Goal: Task Accomplishment & Management: Use online tool/utility

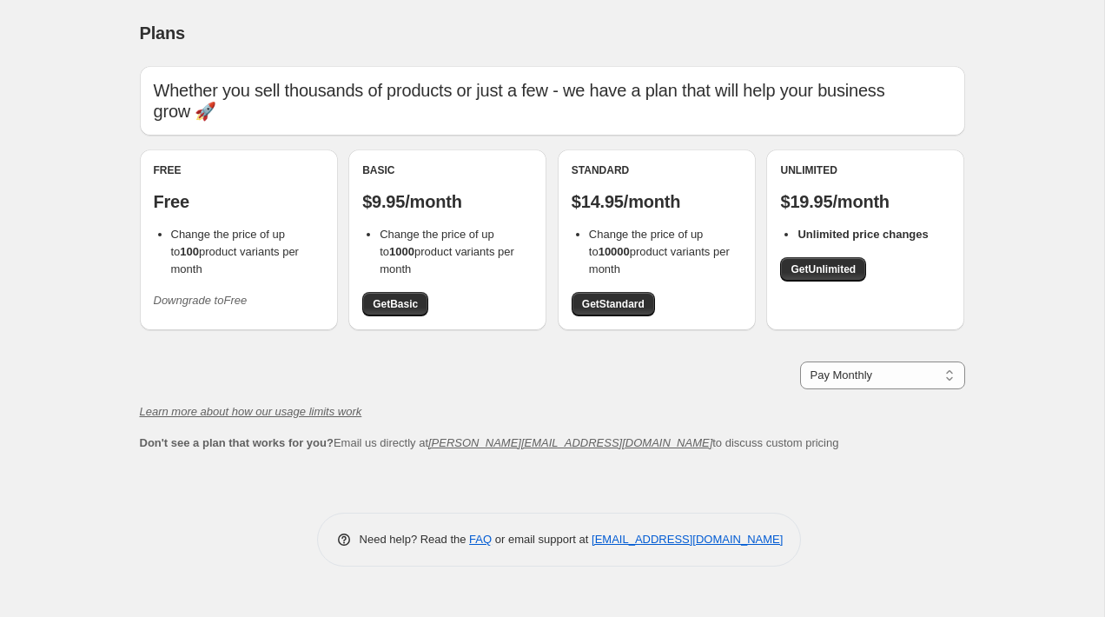
drag, startPoint x: 939, startPoint y: 198, endPoint x: 818, endPoint y: 202, distance: 121.7
click at [844, 202] on div "Unlimited $19.95/month Unlimited price changes Get Unlimited" at bounding box center [865, 222] width 170 height 118
click at [319, 405] on icon "Learn more about how our usage limits work" at bounding box center [251, 411] width 222 height 13
click at [829, 361] on select "Pay Monthly Pay Yearly (Save 16%)" at bounding box center [882, 375] width 165 height 28
select select "year"
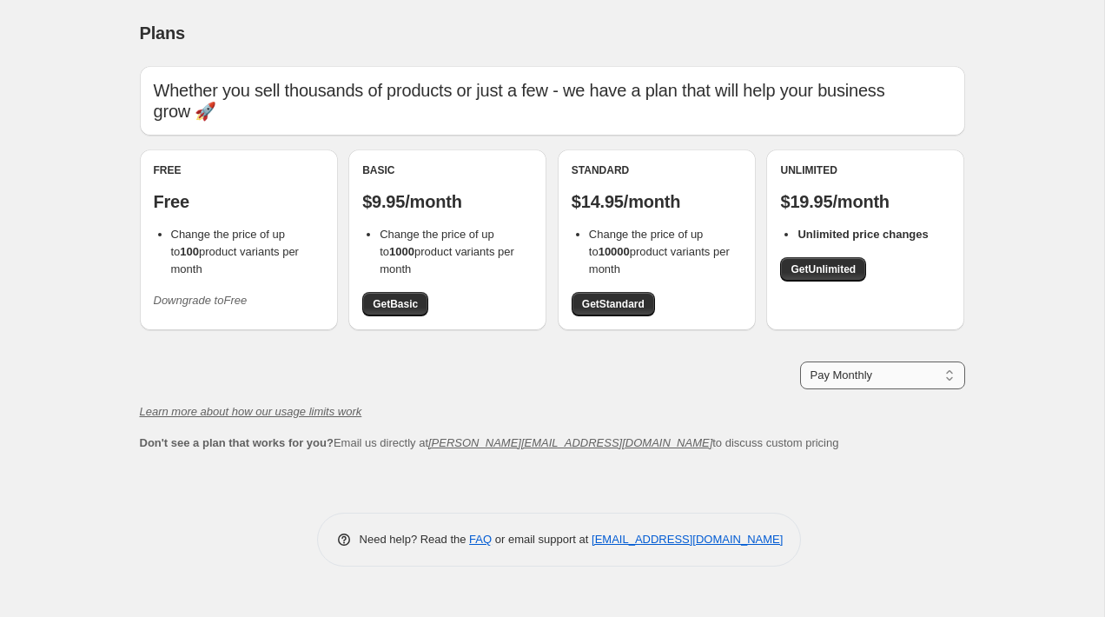
click at [800, 361] on select "Pay Monthly Pay Yearly (Save 16%)" at bounding box center [882, 375] width 165 height 28
click at [886, 513] on div "Need help? Read the FAQ or email support at support+a37014@northern-apps.com" at bounding box center [560, 540] width 812 height 54
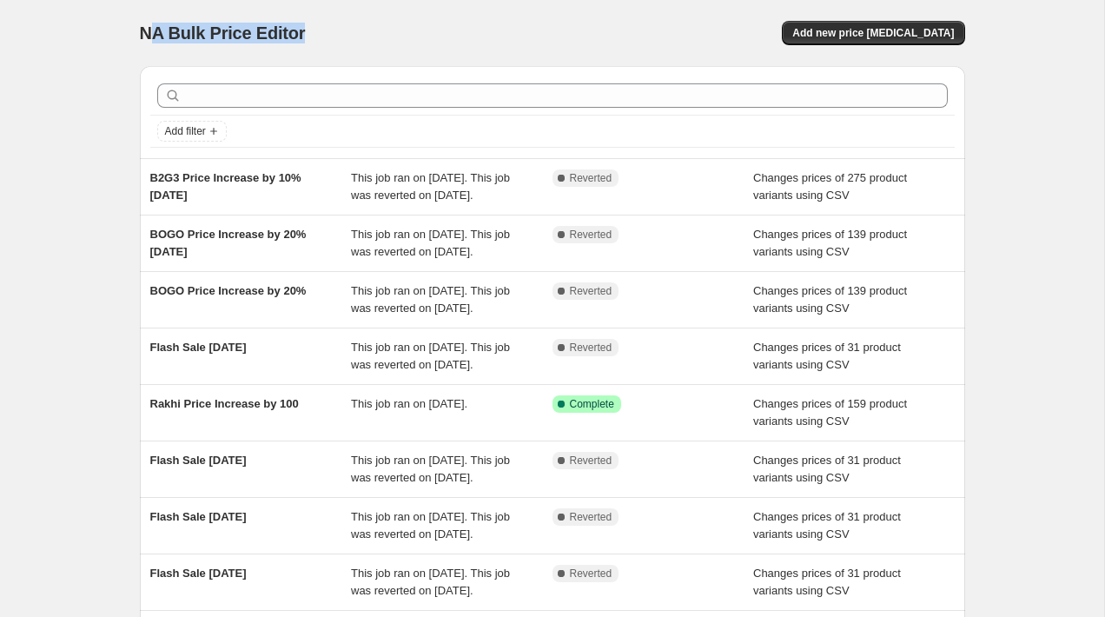
drag, startPoint x: 150, startPoint y: 35, endPoint x: 302, endPoint y: 37, distance: 151.2
click at [304, 38] on div "NA Bulk Price Editor" at bounding box center [338, 33] width 397 height 24
click at [302, 37] on div "NA Bulk Price Editor" at bounding box center [338, 33] width 397 height 24
drag, startPoint x: 302, startPoint y: 37, endPoint x: -28, endPoint y: 36, distance: 329.3
click at [0, 36] on html "Home Settings Plans Skip to content NA Bulk Price Editor. This page is ready NA…" at bounding box center [552, 308] width 1105 height 617
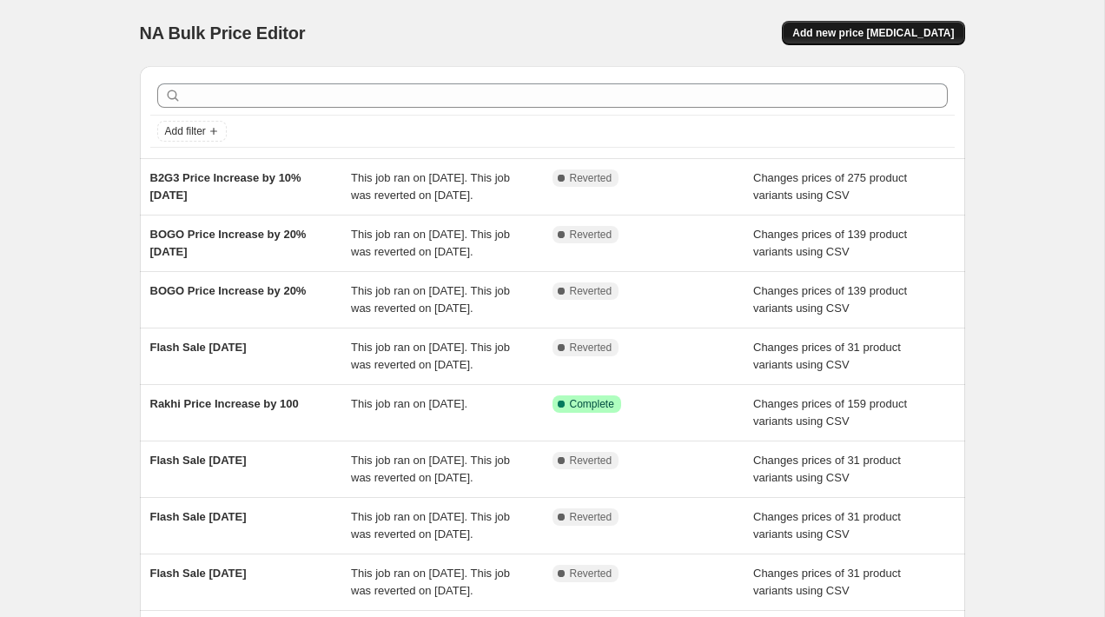
click at [912, 34] on span "Add new price [MEDICAL_DATA]" at bounding box center [873, 33] width 162 height 14
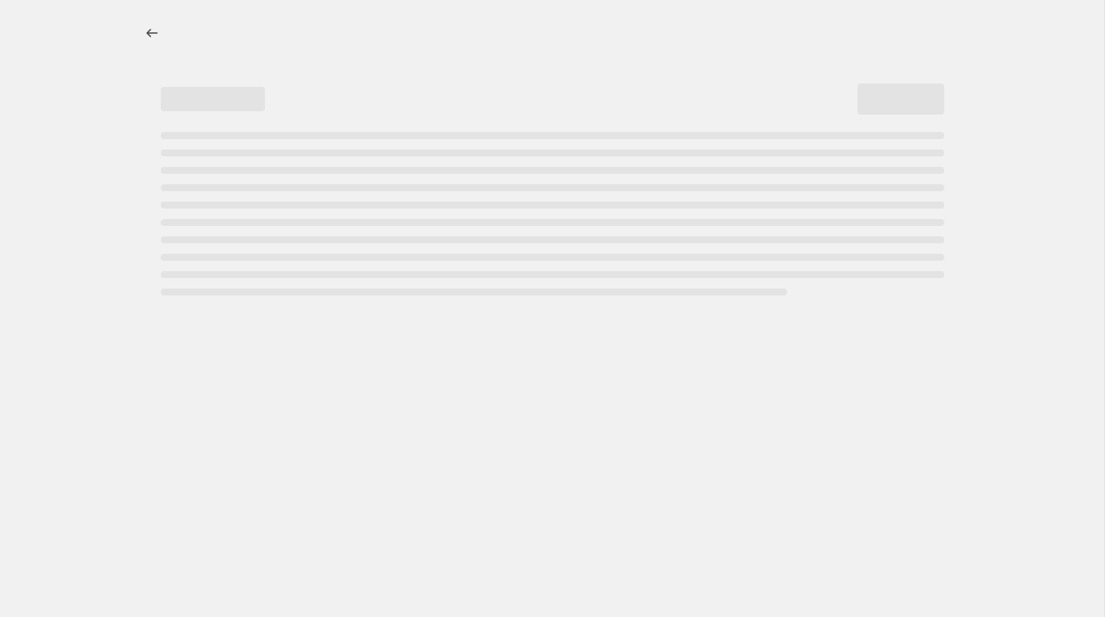
select select "percentage"
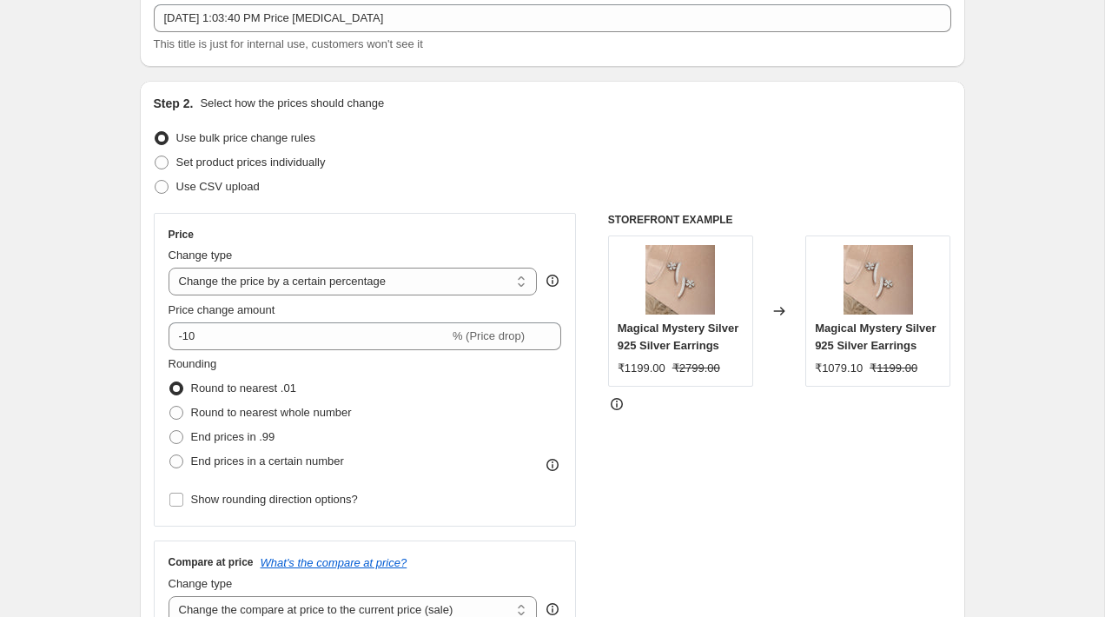
scroll to position [130, 0]
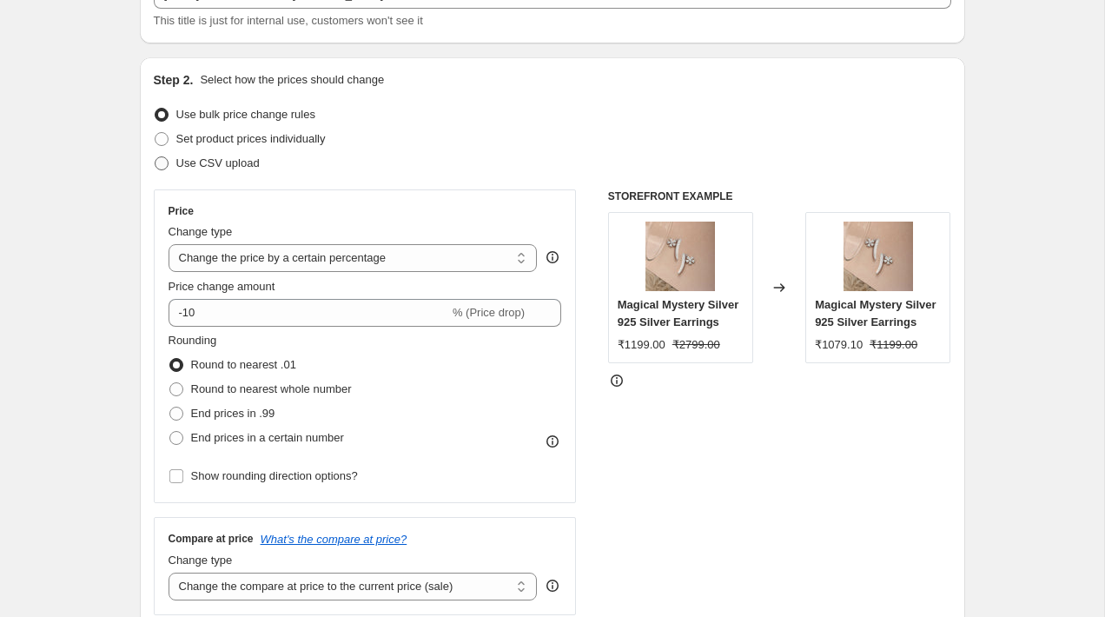
click at [255, 166] on span "Use CSV upload" at bounding box center [217, 162] width 83 height 13
click at [156, 157] on input "Use CSV upload" at bounding box center [155, 156] width 1 height 1
radio input "true"
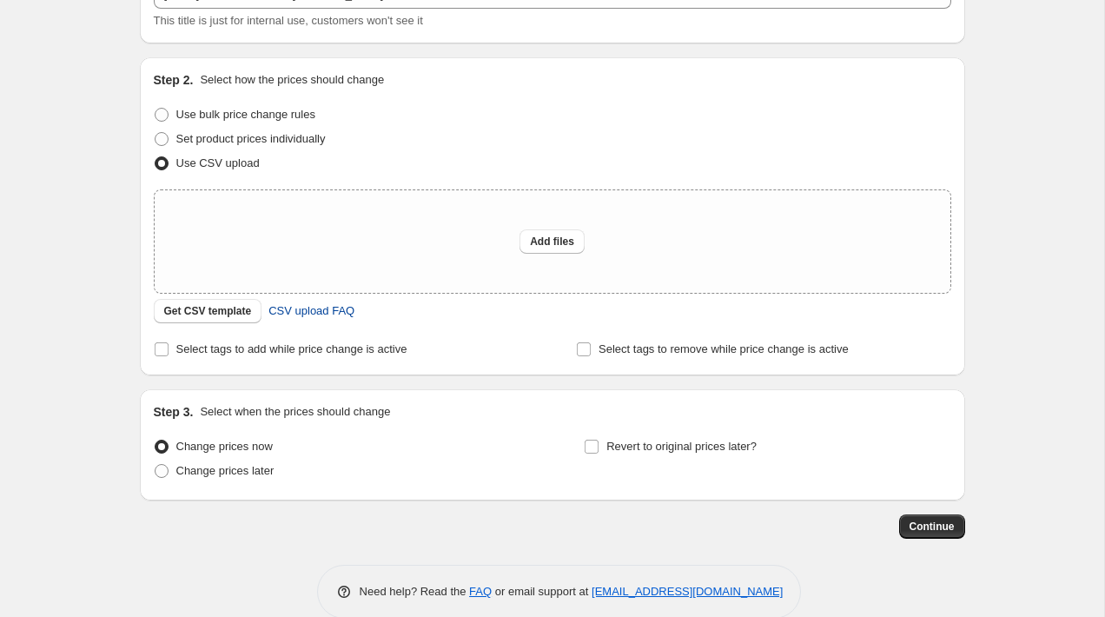
click at [352, 319] on span "CSV upload FAQ" at bounding box center [311, 310] width 86 height 17
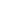
select select "percentage"
